Goal: Task Accomplishment & Management: Complete application form

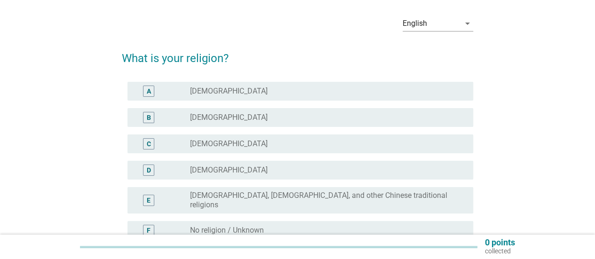
scroll to position [47, 0]
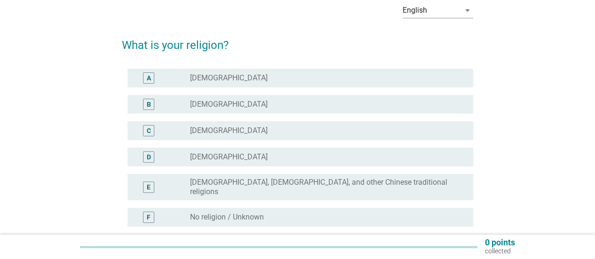
click at [261, 103] on div "radio_button_unchecked [DEMOGRAPHIC_DATA]" at bounding box center [324, 104] width 268 height 9
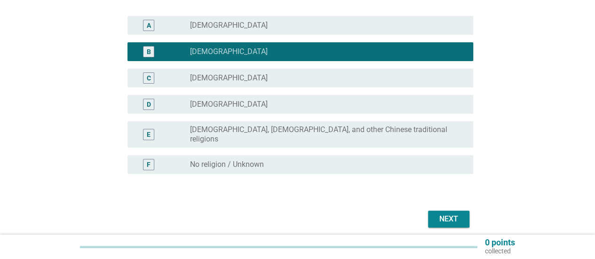
scroll to position [130, 0]
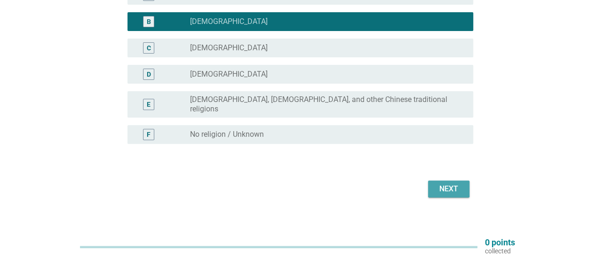
click at [442, 183] on div "Next" at bounding box center [448, 188] width 26 height 11
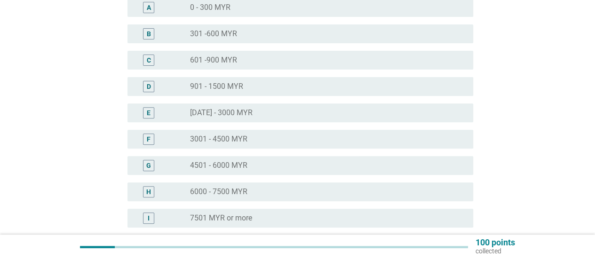
scroll to position [141, 0]
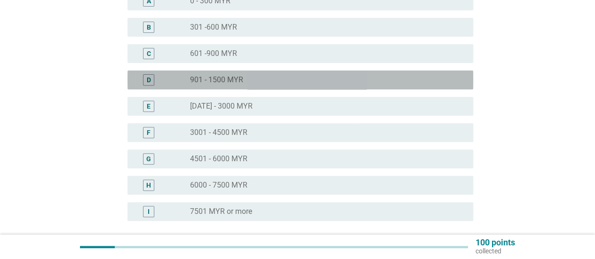
click at [261, 86] on div "D radio_button_unchecked 901 - 1500 MYR" at bounding box center [299, 80] width 345 height 19
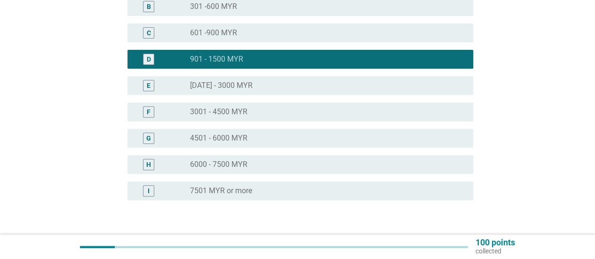
scroll to position [226, 0]
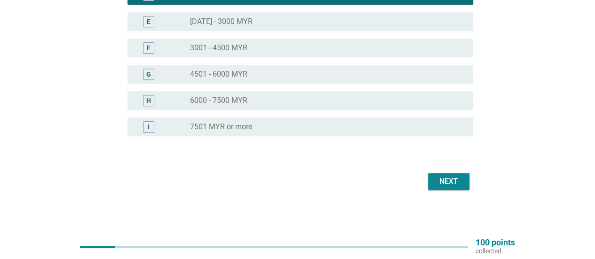
click at [450, 180] on div "Next" at bounding box center [448, 181] width 26 height 11
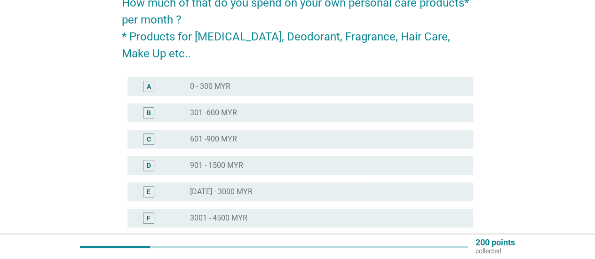
scroll to position [94, 0]
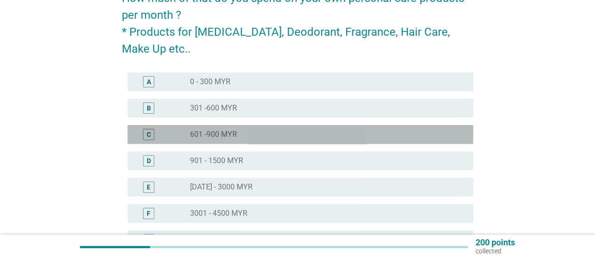
click at [267, 133] on div "radio_button_unchecked 601 -900 MYR" at bounding box center [324, 134] width 268 height 9
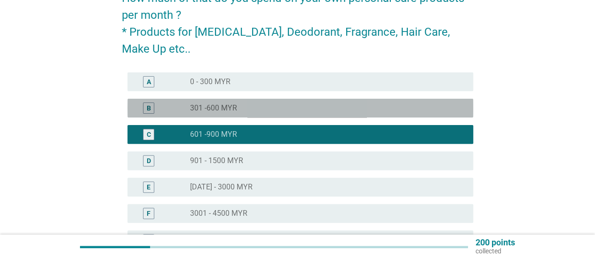
click at [272, 105] on div "radio_button_unchecked 301 -600 MYR" at bounding box center [324, 107] width 268 height 9
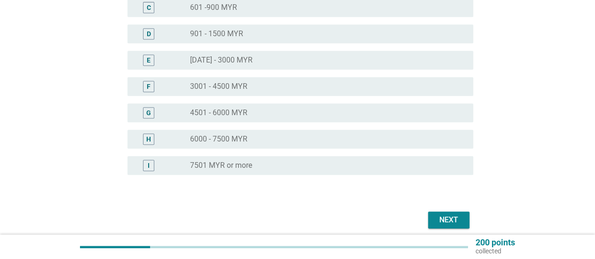
scroll to position [259, 0]
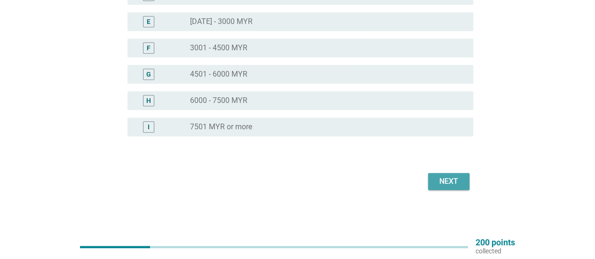
click at [445, 177] on div "Next" at bounding box center [448, 181] width 26 height 11
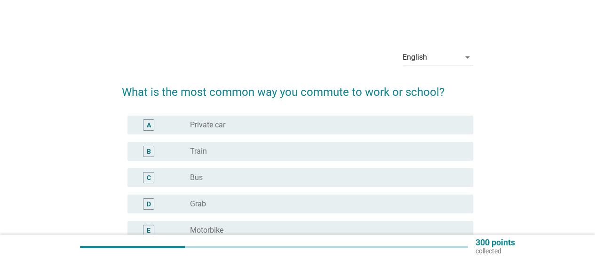
click at [246, 147] on div "radio_button_unchecked Train" at bounding box center [324, 151] width 268 height 9
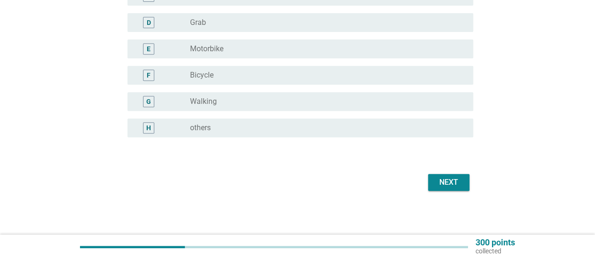
scroll to position [182, 0]
click at [445, 184] on div "Next" at bounding box center [448, 181] width 26 height 11
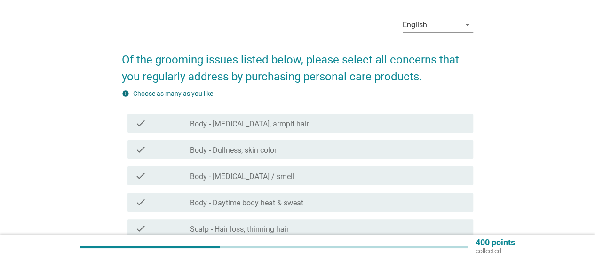
scroll to position [47, 0]
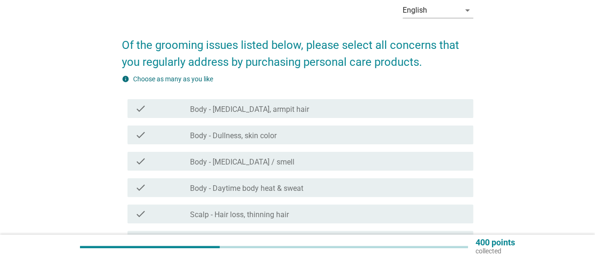
click at [310, 135] on div "check_box_outline_blank Body - Dullness, skin color" at bounding box center [327, 134] width 275 height 11
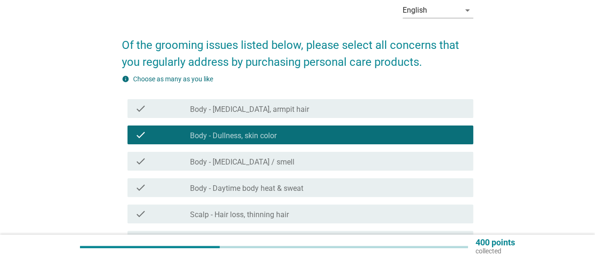
click at [310, 135] on div "check_box_outline_blank Body - Dullness, skin color" at bounding box center [327, 134] width 275 height 11
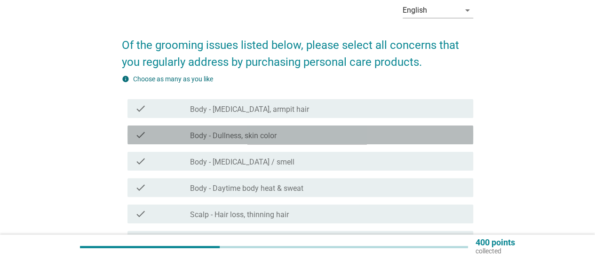
click at [310, 135] on div "check_box_outline_blank Body - Dullness, skin color" at bounding box center [327, 134] width 275 height 11
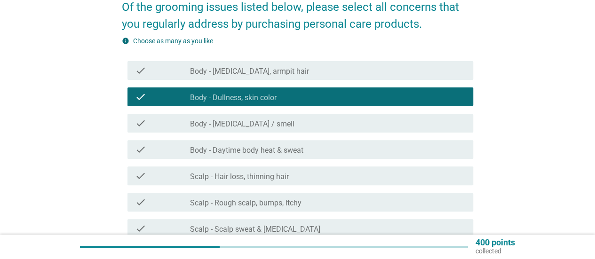
scroll to position [94, 0]
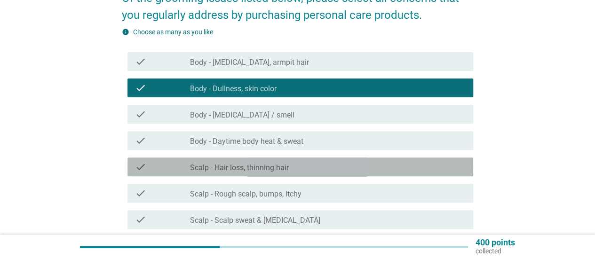
click at [328, 171] on div "check_box_outline_blank Scalp - Hair loss, thinning hair" at bounding box center [327, 166] width 275 height 11
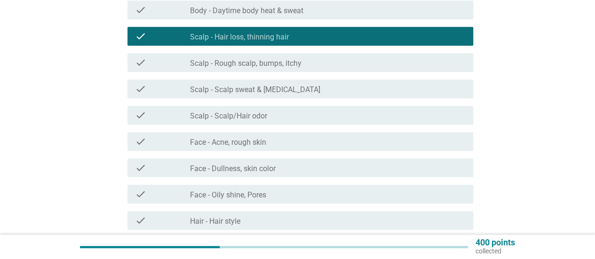
scroll to position [282, 0]
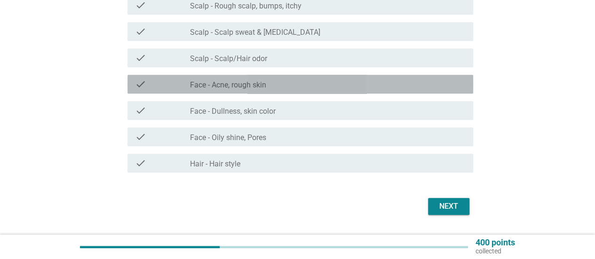
click at [286, 85] on div "check_box_outline_blank Face - Acne, rough skin" at bounding box center [327, 83] width 275 height 11
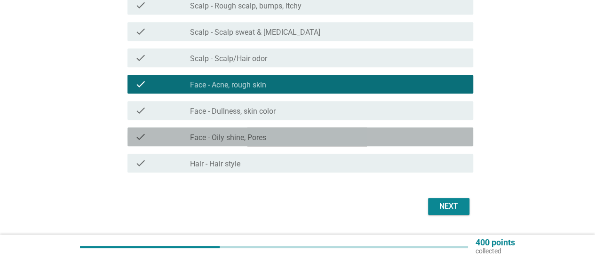
click at [287, 138] on div "check_box_outline_blank Face - Oily shine, Pores" at bounding box center [327, 136] width 275 height 11
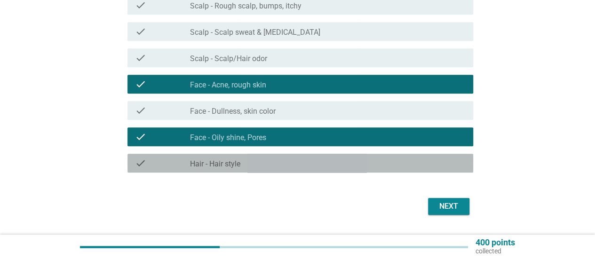
click at [275, 162] on div "check_box_outline_blank Hair - Hair style" at bounding box center [327, 162] width 275 height 11
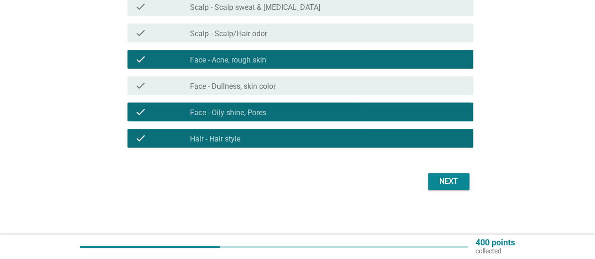
scroll to position [307, 0]
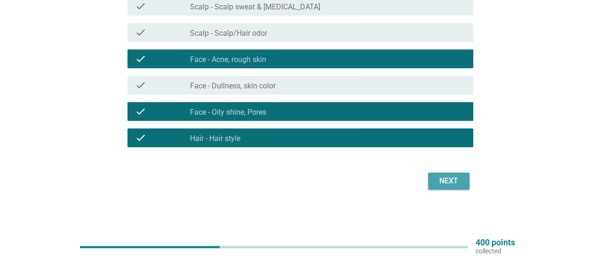
click at [444, 185] on div "Next" at bounding box center [448, 180] width 26 height 11
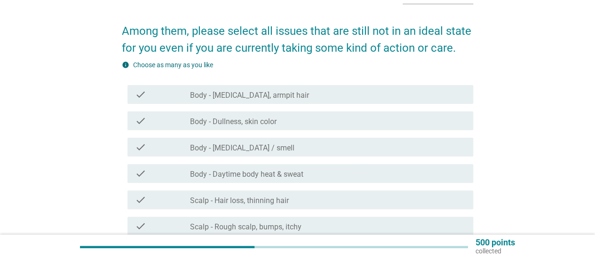
scroll to position [47, 0]
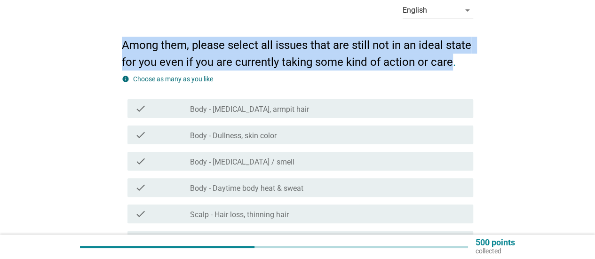
drag, startPoint x: 124, startPoint y: 46, endPoint x: 449, endPoint y: 64, distance: 325.3
click at [449, 64] on h2 "Among them, please select all issues that are still not in an ideal state for y…" at bounding box center [297, 48] width 351 height 43
copy h2 "Among them, please select all issues that are still not in an ideal state for y…"
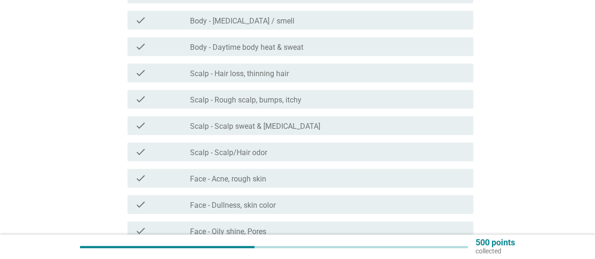
scroll to position [235, 0]
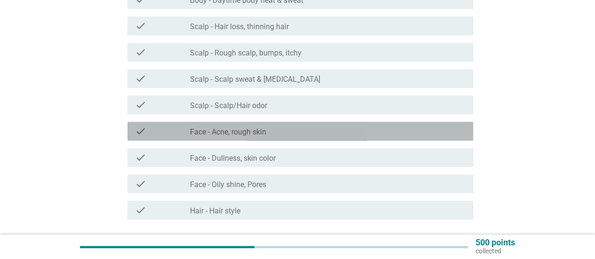
click at [291, 126] on div "check_box_outline_blank Face - Acne, rough skin" at bounding box center [327, 130] width 275 height 11
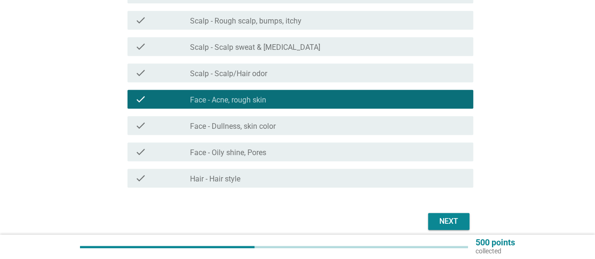
scroll to position [282, 0]
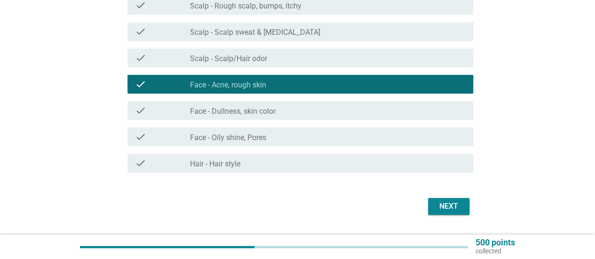
click at [290, 143] on div "check check_box_outline_blank Face - Oily shine, Pores" at bounding box center [299, 136] width 345 height 19
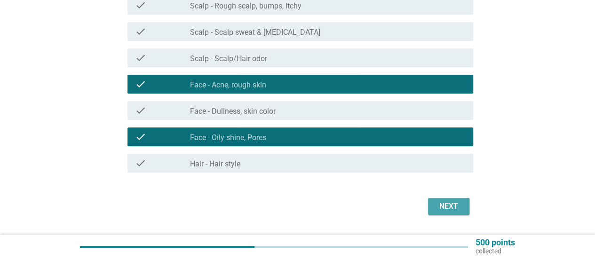
click at [456, 204] on div "Next" at bounding box center [448, 206] width 26 height 11
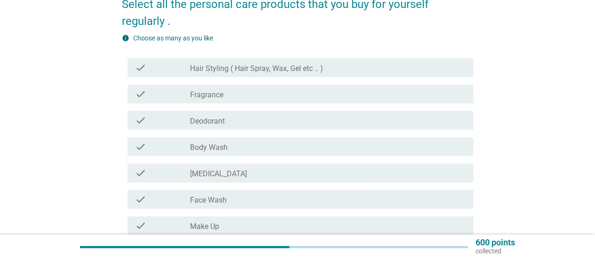
scroll to position [94, 0]
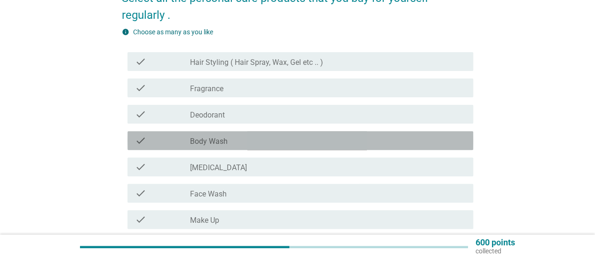
click at [231, 132] on div "check check_box_outline_blank Body Wash" at bounding box center [299, 140] width 345 height 19
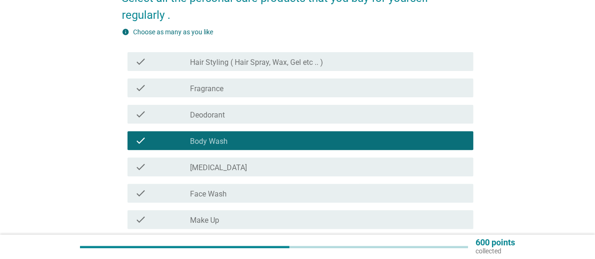
click at [235, 172] on div "check_box_outline_blank [MEDICAL_DATA]" at bounding box center [327, 166] width 275 height 11
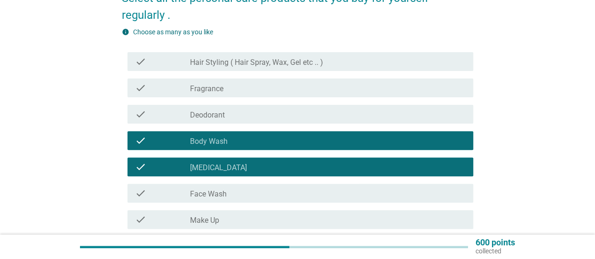
scroll to position [141, 0]
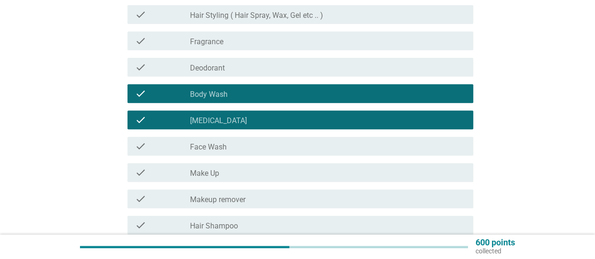
click at [236, 146] on div "check_box_outline_blank Face Wash" at bounding box center [327, 146] width 275 height 11
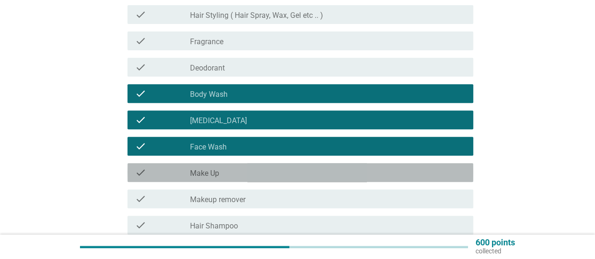
click at [235, 171] on div "check_box_outline_blank Make Up" at bounding box center [327, 172] width 275 height 11
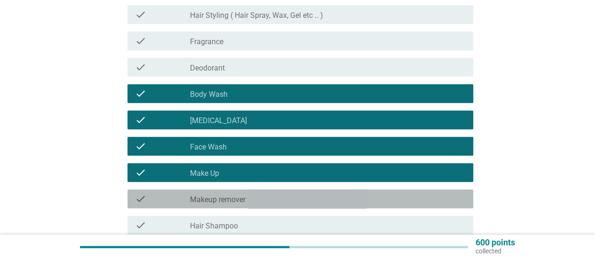
click at [233, 190] on div "check check_box_outline_blank Makeup remover" at bounding box center [299, 198] width 345 height 19
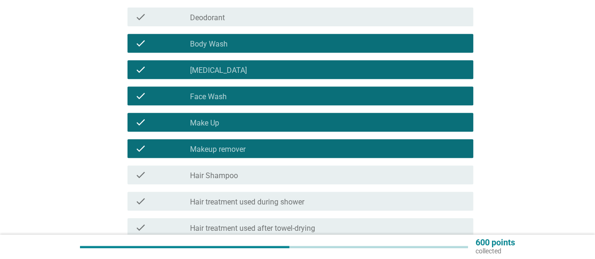
scroll to position [235, 0]
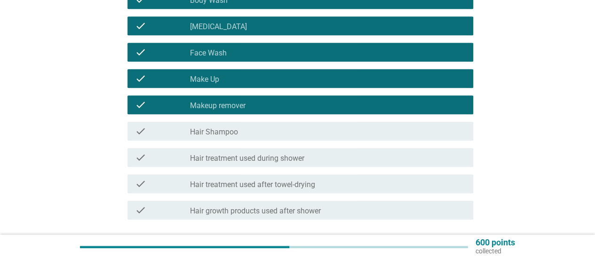
click at [236, 136] on label "Hair Shampoo" at bounding box center [214, 131] width 48 height 9
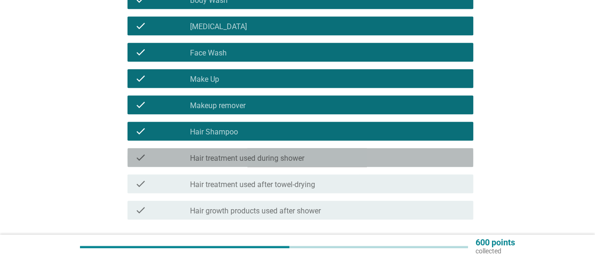
click at [244, 155] on div "check_box_outline_blank Hair treatment used during shower" at bounding box center [327, 157] width 275 height 11
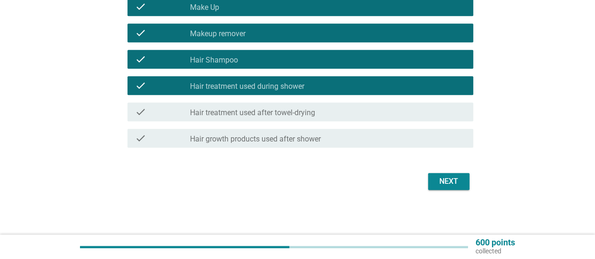
scroll to position [307, 0]
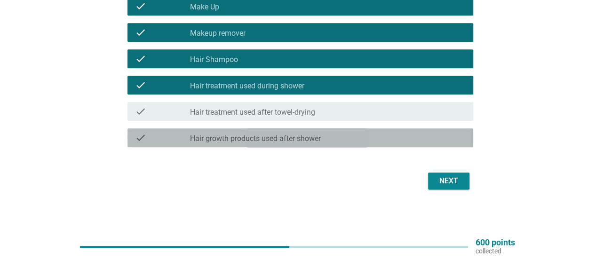
click at [292, 135] on label "Hair growth products used after shower" at bounding box center [255, 138] width 131 height 9
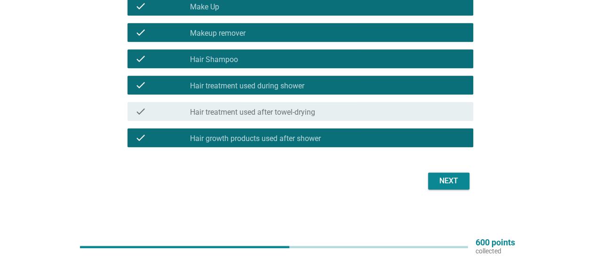
click at [299, 102] on div "check check_box_outline_blank Hair treatment used after towel-drying" at bounding box center [299, 111] width 345 height 19
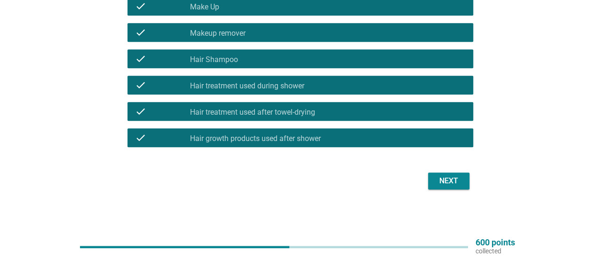
click at [451, 179] on div "Next" at bounding box center [448, 180] width 26 height 11
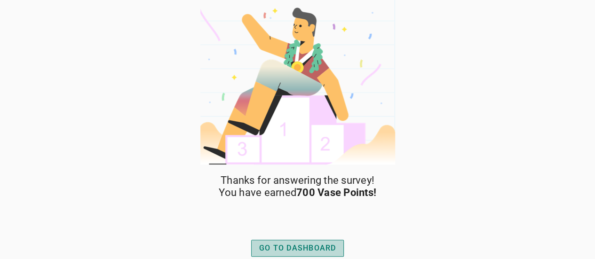
click at [301, 251] on div "GO TO DASHBOARD" at bounding box center [297, 248] width 77 height 11
